Goal: Task Accomplishment & Management: Manage account settings

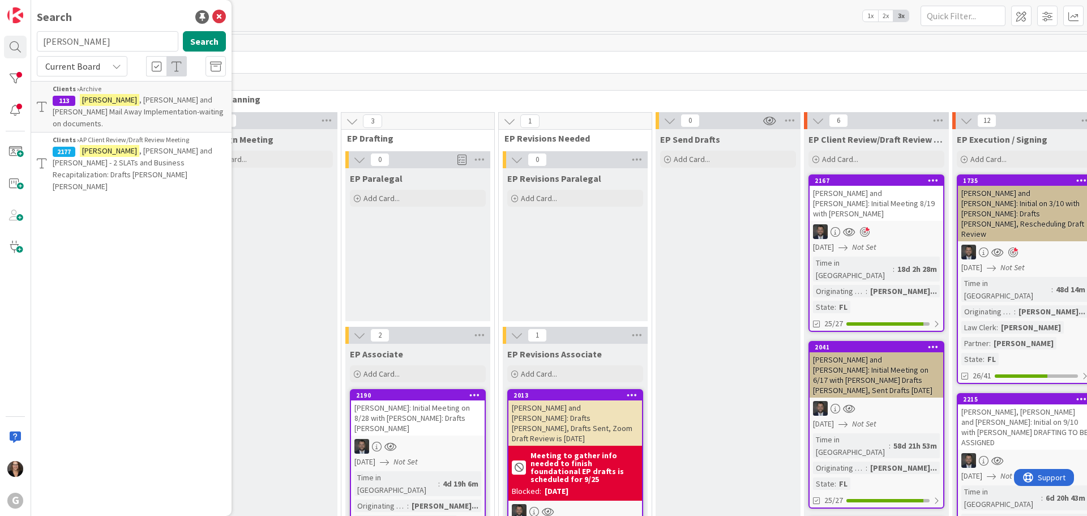
click at [122, 145] on span ", [PERSON_NAME] and [PERSON_NAME] - 2 SLATs and Business Recapitalization: Draf…" at bounding box center [133, 168] width 160 height 46
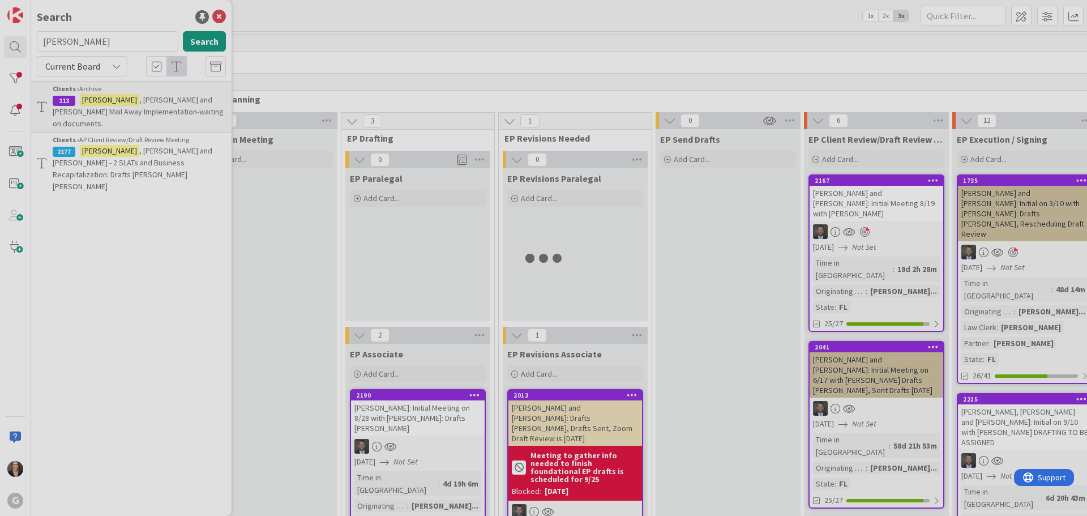
click at [122, 135] on div at bounding box center [543, 258] width 1087 height 516
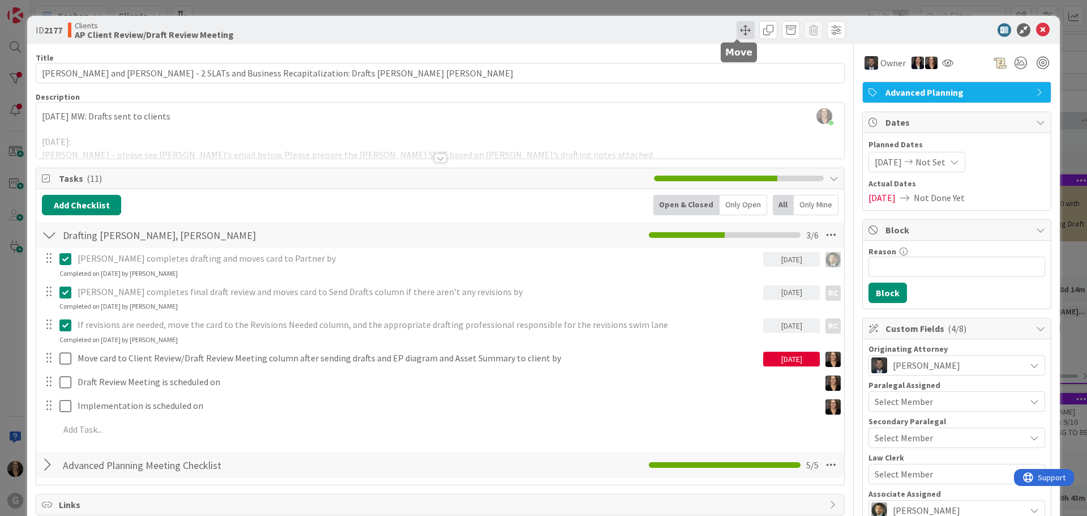
click at [740, 31] on span at bounding box center [746, 30] width 18 height 18
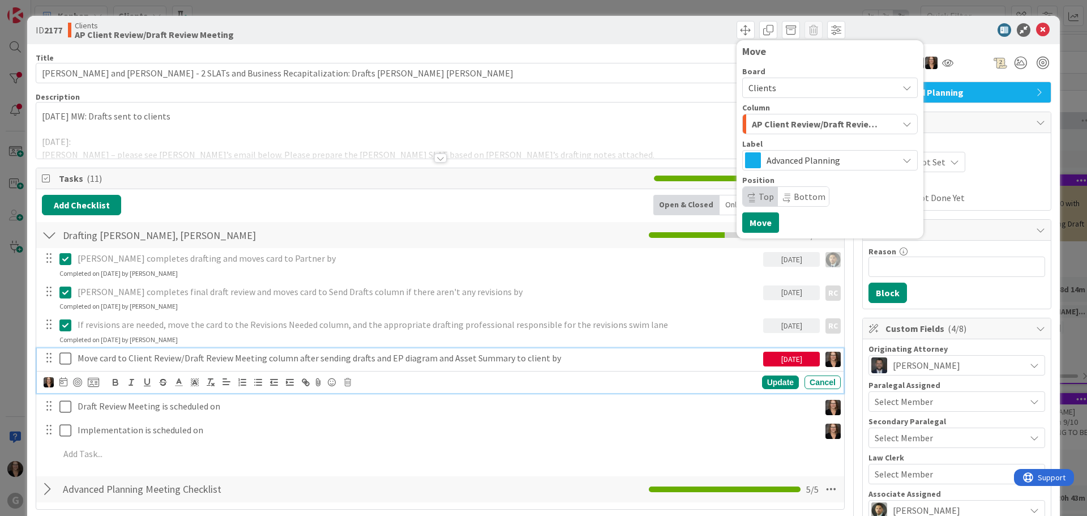
click at [67, 357] on icon at bounding box center [65, 359] width 12 height 14
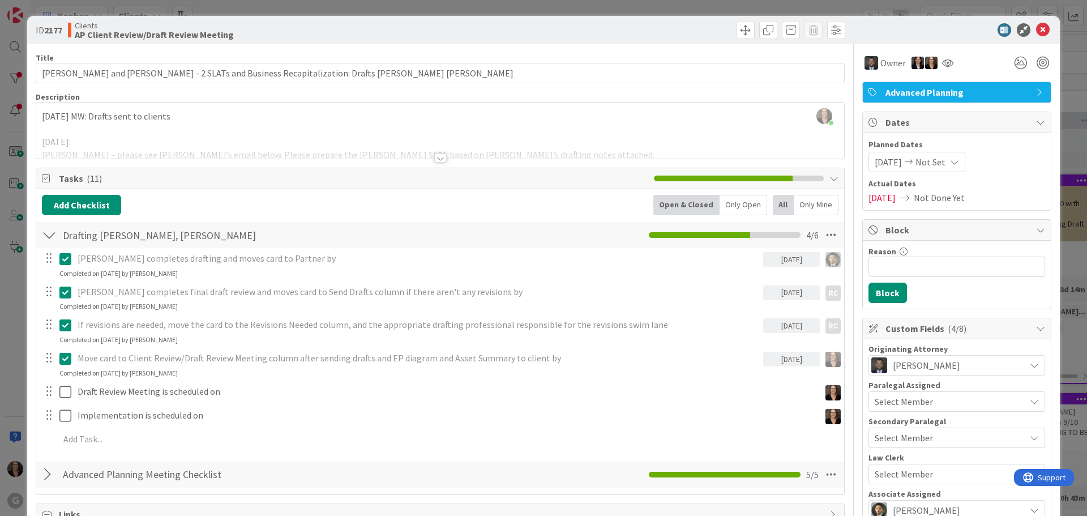
click at [955, 159] on icon at bounding box center [954, 161] width 9 height 9
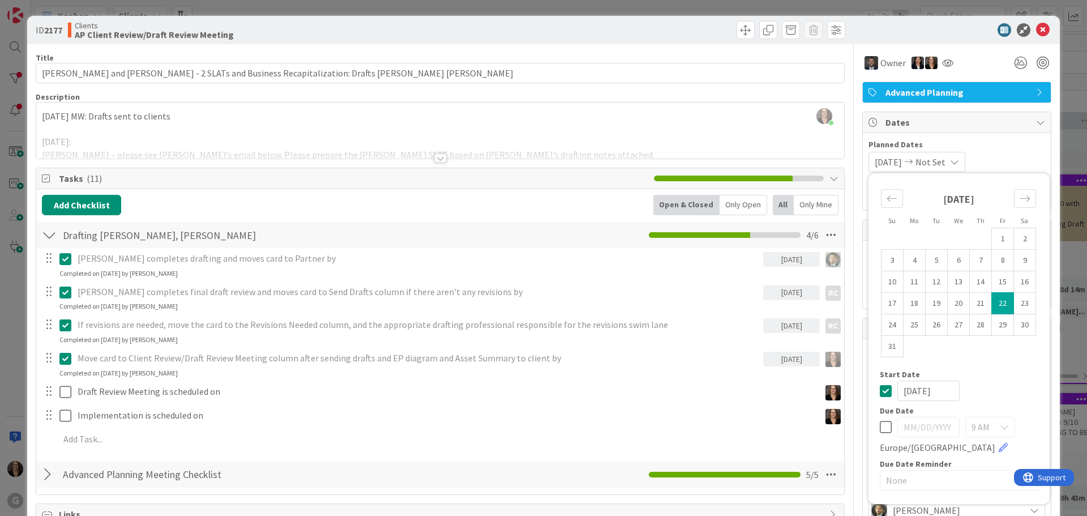
click at [880, 426] on icon at bounding box center [886, 427] width 12 height 14
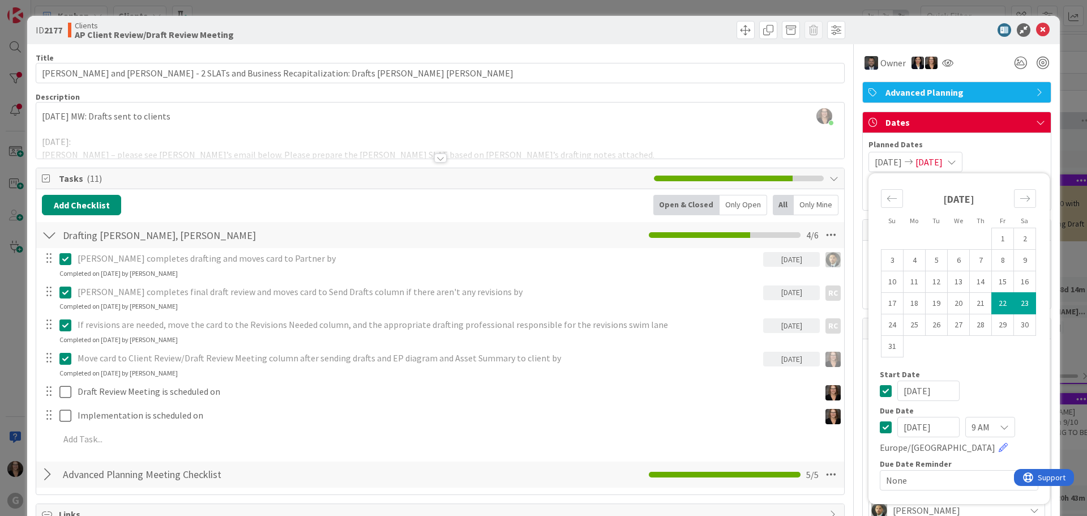
click at [904, 427] on input "[DATE]" at bounding box center [928, 427] width 62 height 20
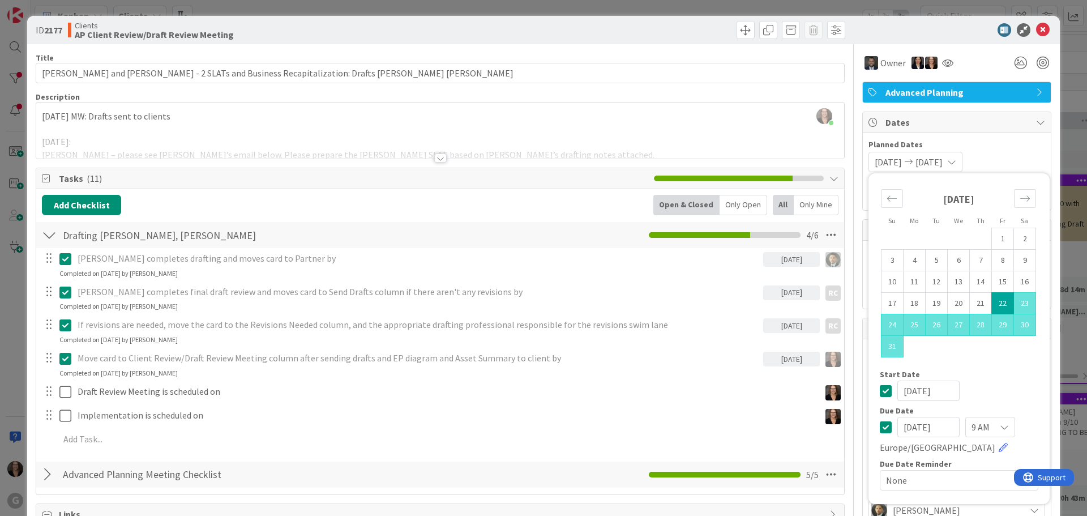
type input "[DATE]"
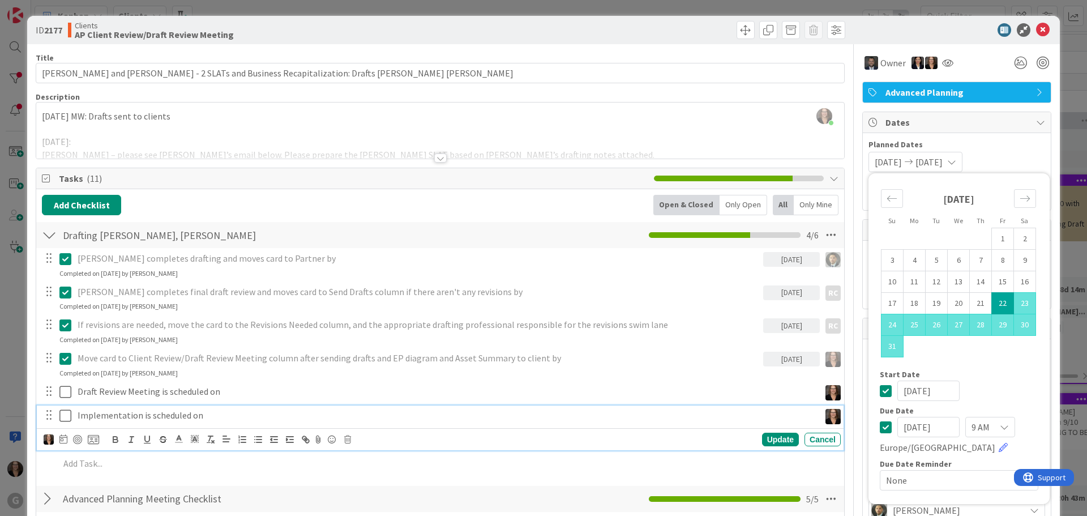
click at [729, 405] on div "Implementation is scheduled on" at bounding box center [446, 415] width 747 height 20
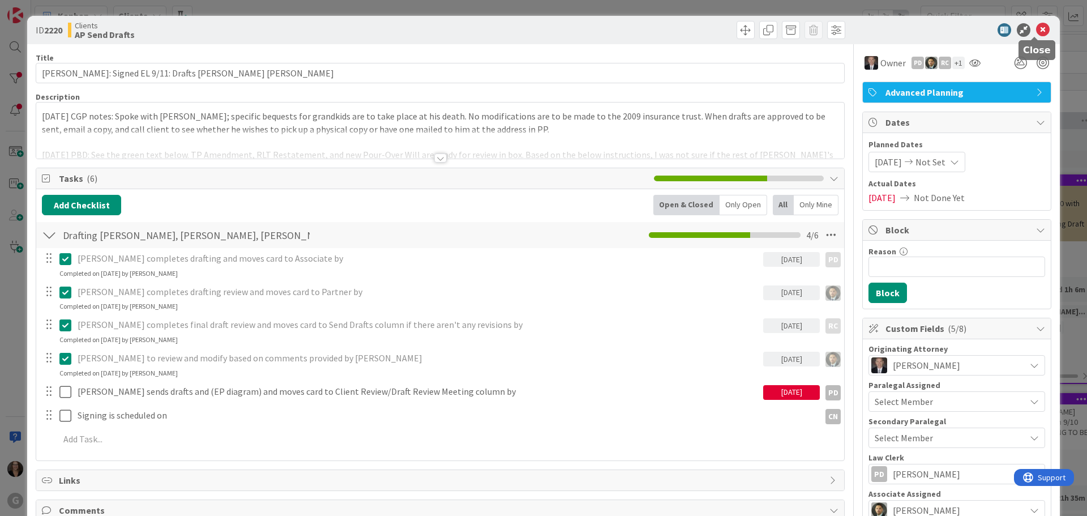
drag, startPoint x: 1033, startPoint y: 28, endPoint x: 1025, endPoint y: 33, distance: 9.1
click at [1036, 28] on icon at bounding box center [1043, 30] width 14 height 14
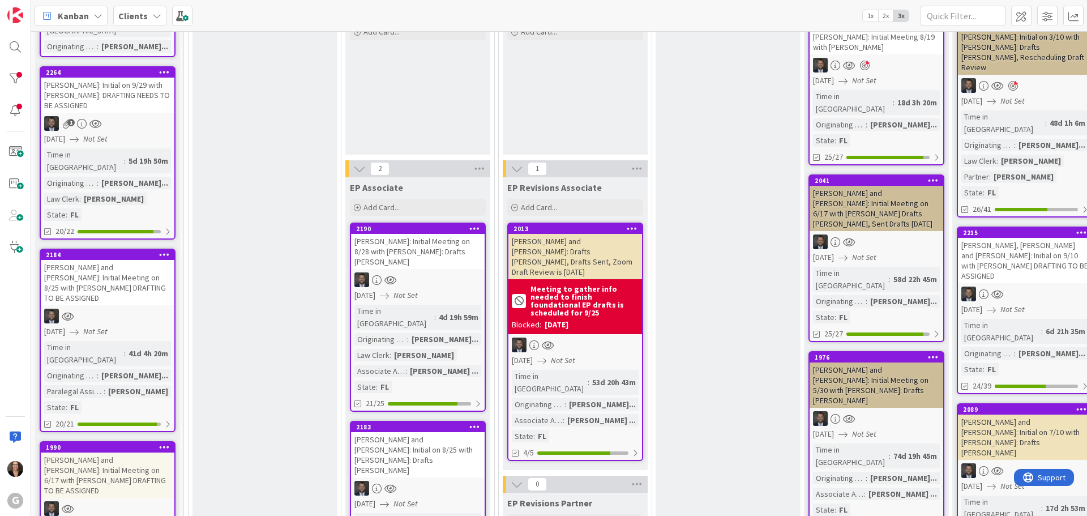
scroll to position [170, 0]
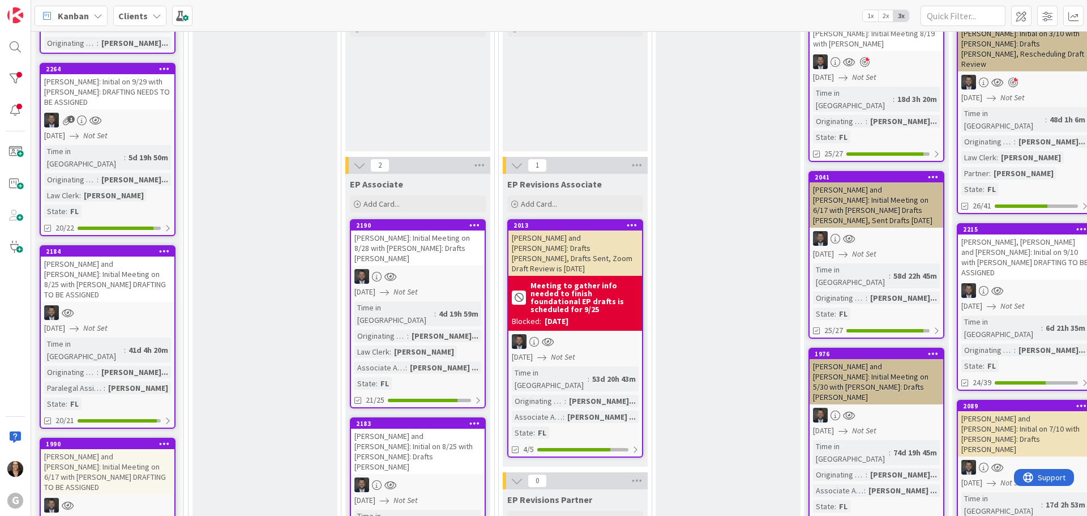
click at [101, 256] on div "[PERSON_NAME] and [PERSON_NAME]: Initial Meeting on 8/25 with [PERSON_NAME] DRA…" at bounding box center [108, 278] width 134 height 45
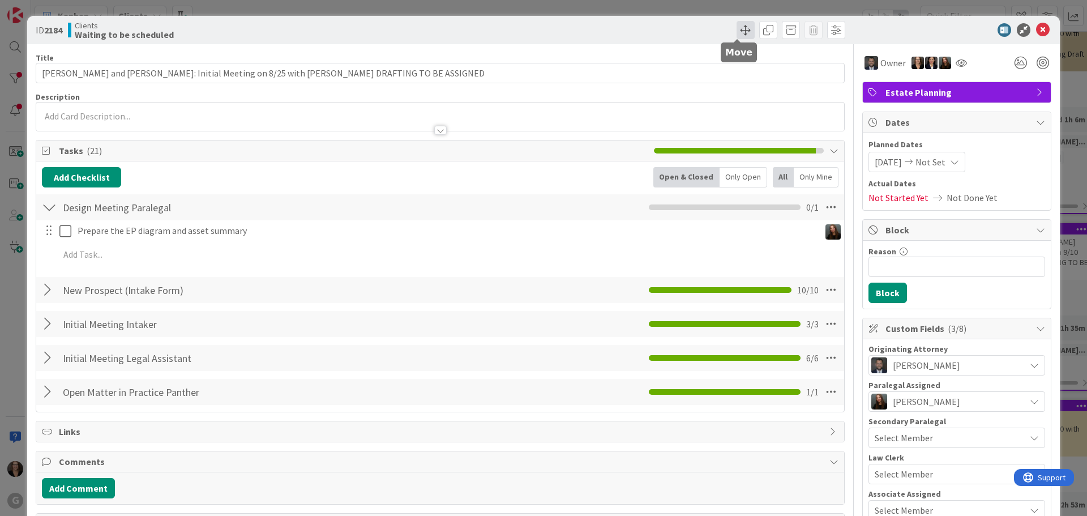
click at [737, 30] on span at bounding box center [746, 30] width 18 height 18
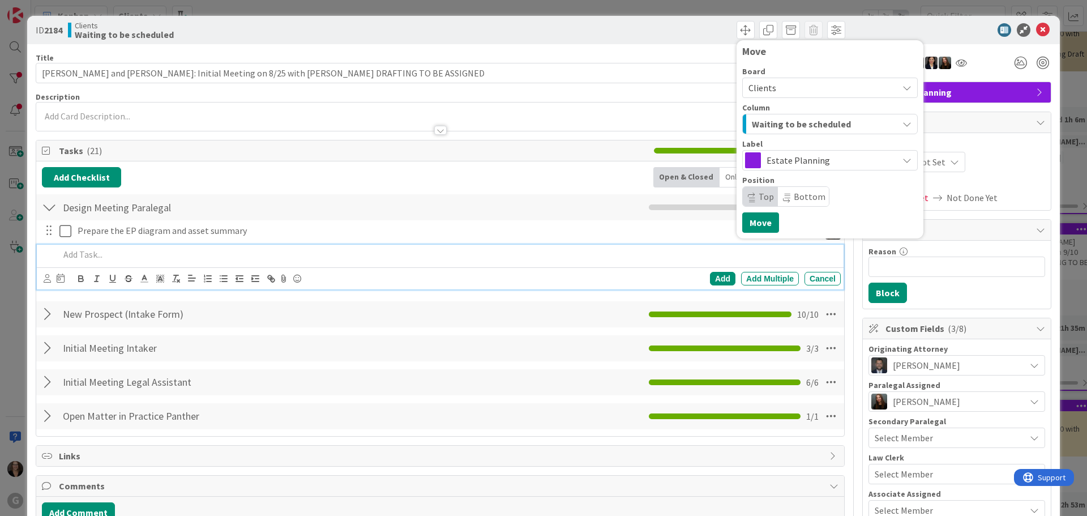
click at [553, 257] on p at bounding box center [447, 254] width 777 height 13
